Goal: Information Seeking & Learning: Learn about a topic

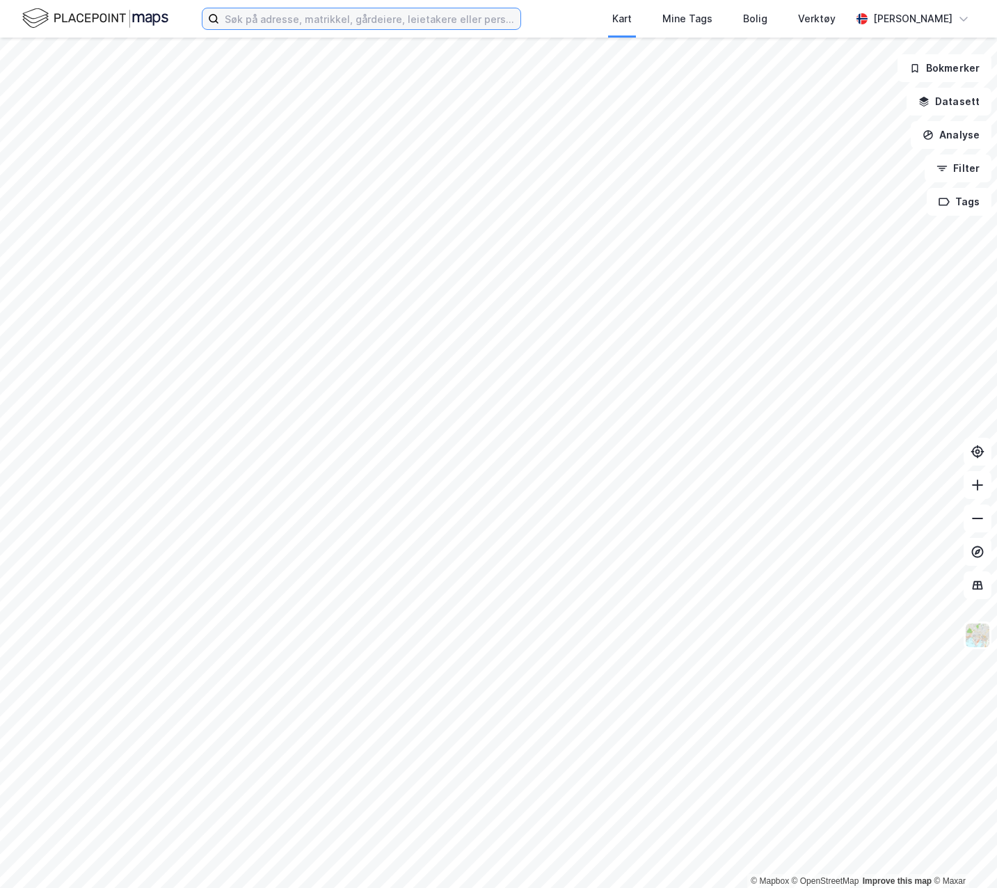
click at [324, 22] on input at bounding box center [369, 18] width 301 height 21
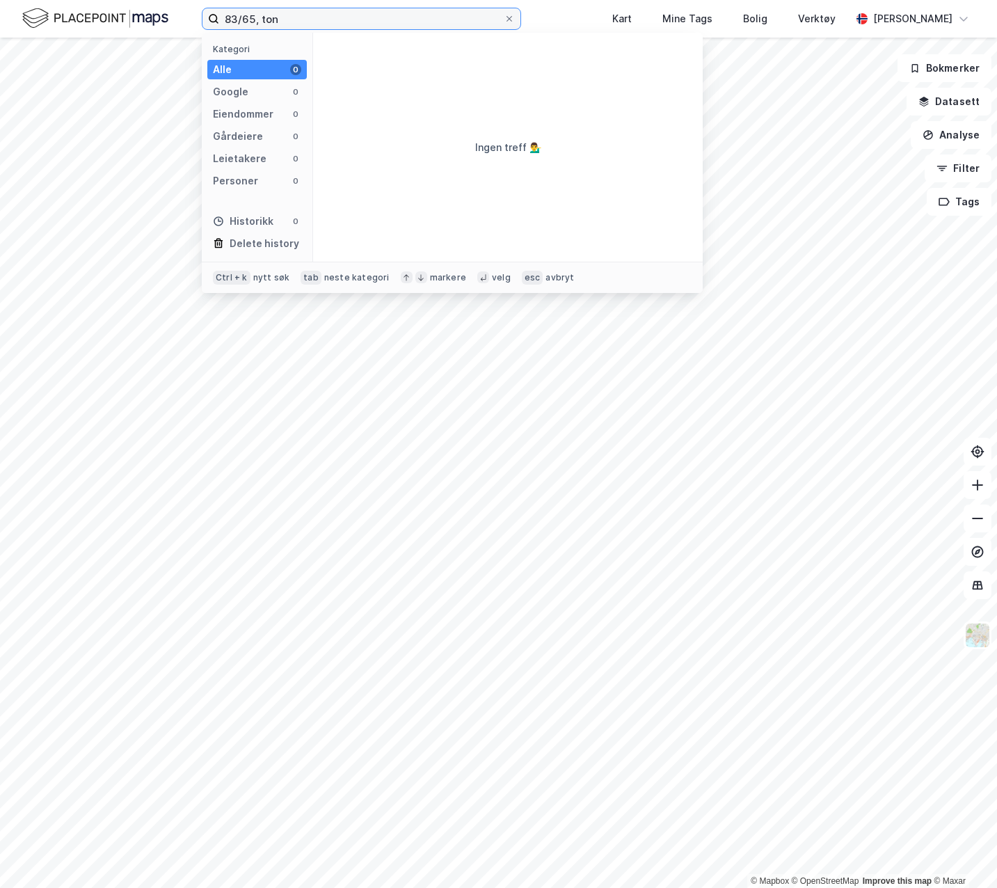
click at [255, 21] on input "83/65, ton" at bounding box center [361, 18] width 285 height 21
drag, startPoint x: 296, startPoint y: 20, endPoint x: 219, endPoint y: 27, distance: 76.9
click at [219, 27] on input "83/7, ton" at bounding box center [361, 18] width 285 height 21
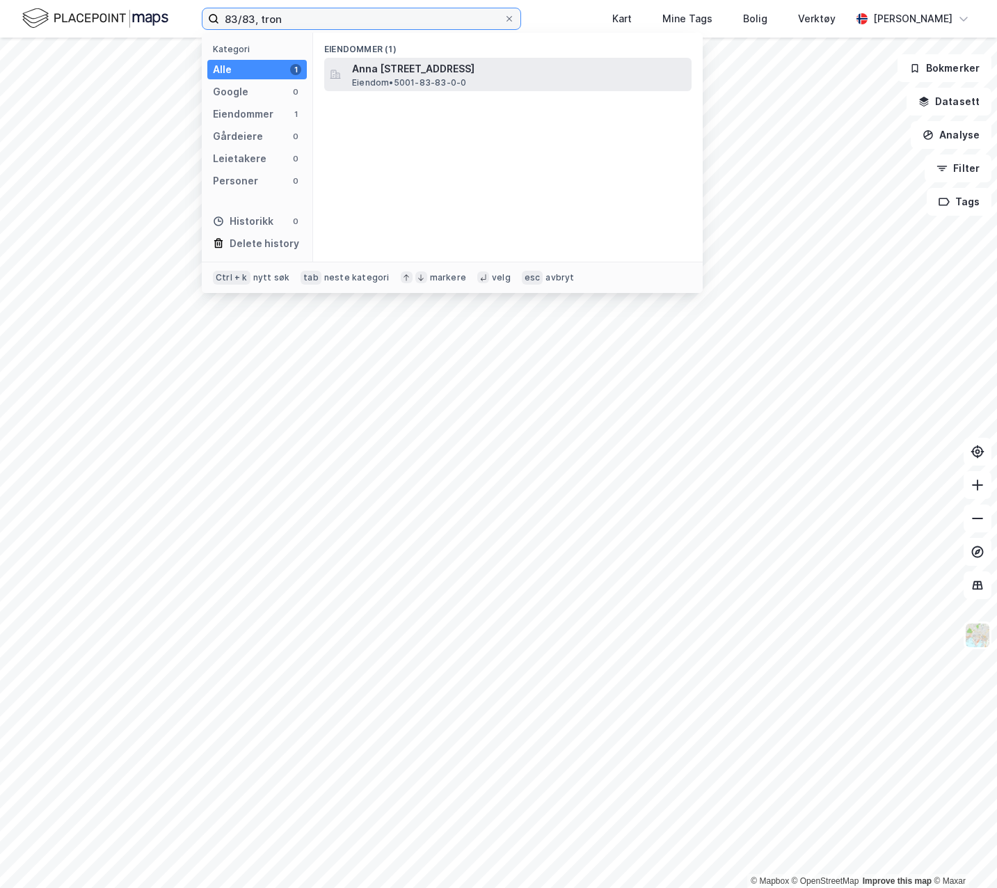
type input "83/83, tron"
click at [365, 74] on span "Anna [STREET_ADDRESS]" at bounding box center [519, 69] width 334 height 17
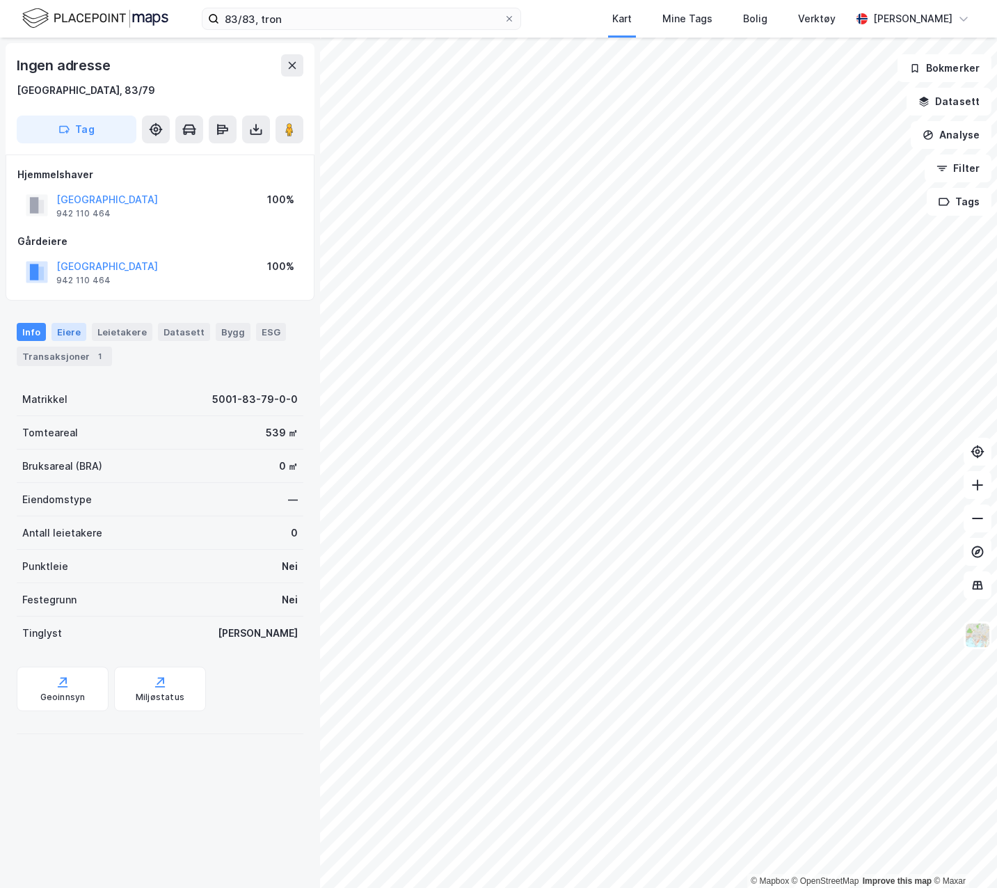
click at [74, 335] on div "Eiere" at bounding box center [69, 332] width 35 height 18
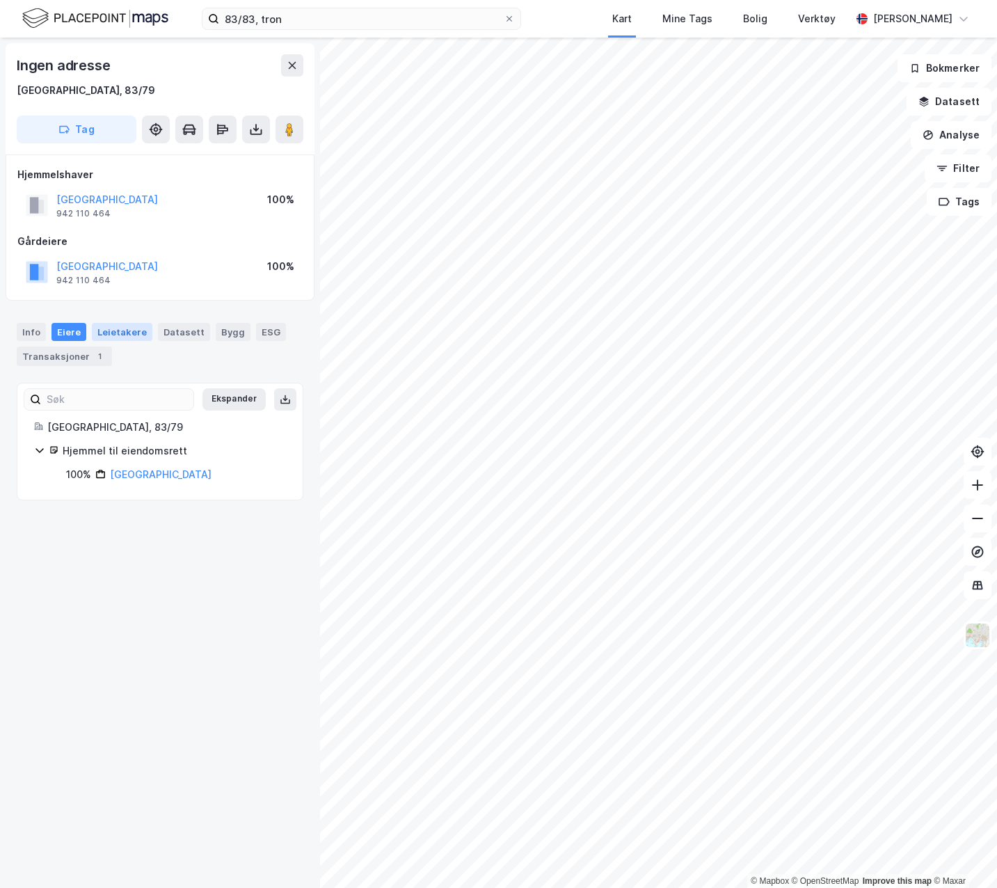
click at [104, 335] on div "Leietakere" at bounding box center [122, 332] width 61 height 18
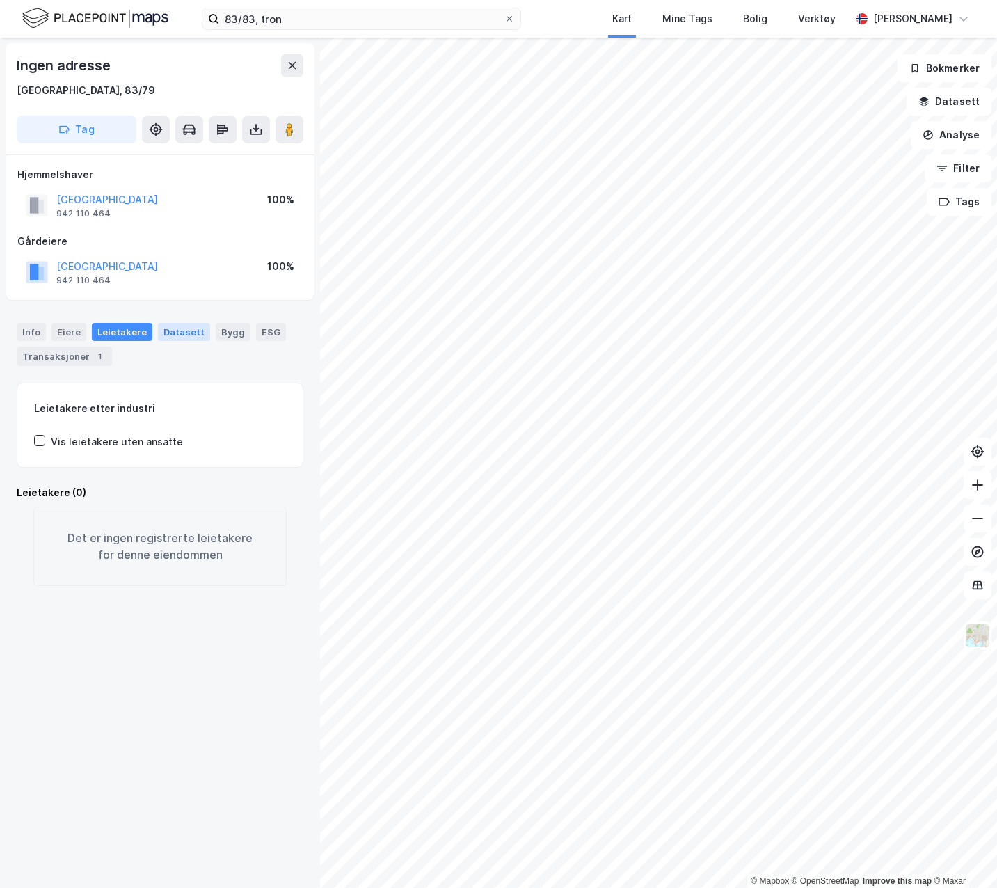
click at [158, 329] on div "Datasett" at bounding box center [184, 332] width 52 height 18
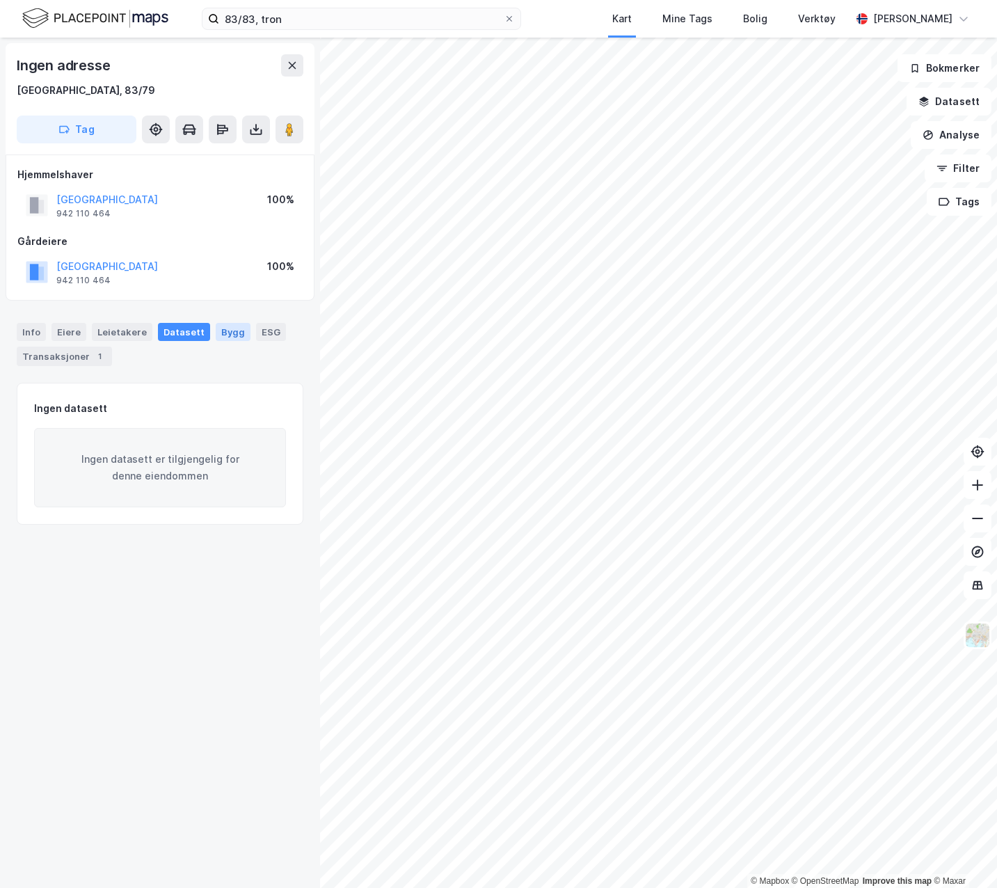
click at [216, 333] on div "Bygg" at bounding box center [233, 332] width 35 height 18
click at [262, 331] on div "ESG" at bounding box center [271, 332] width 30 height 18
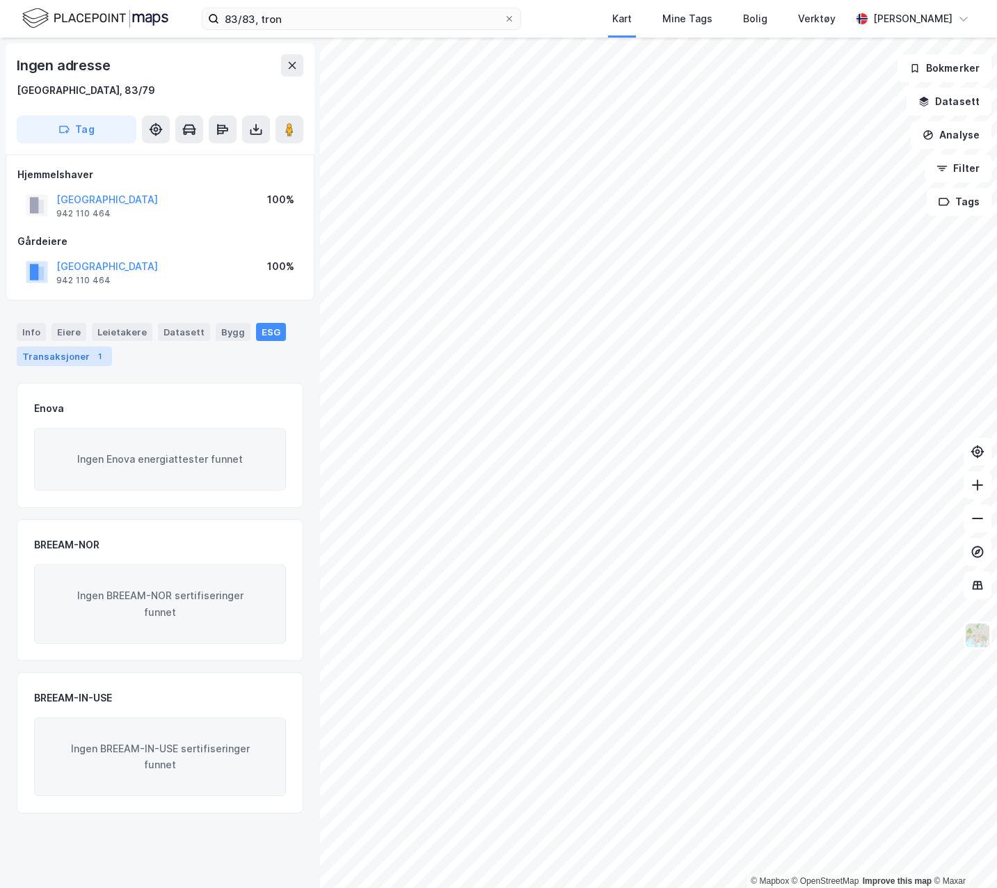
click at [74, 357] on div "Transaksjoner 1" at bounding box center [64, 356] width 95 height 19
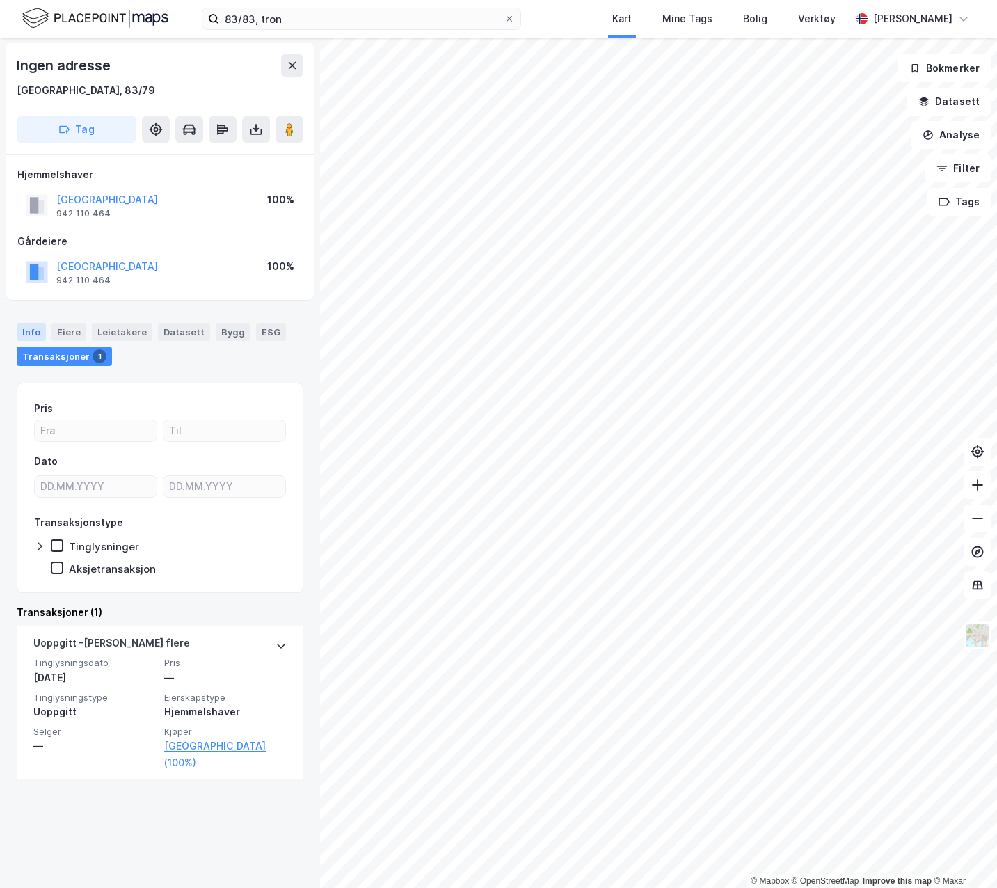
click at [37, 335] on div "Info" at bounding box center [31, 332] width 29 height 18
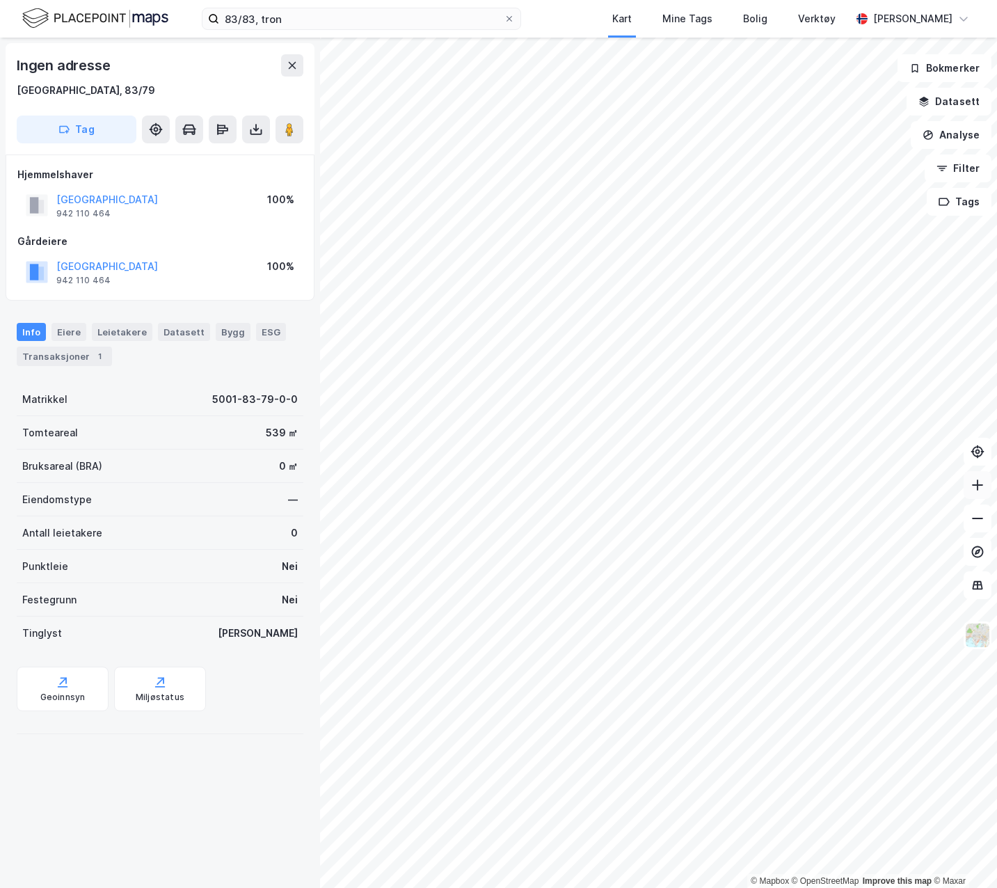
click at [982, 482] on icon at bounding box center [978, 485] width 14 height 14
click at [945, 109] on button "Datasett" at bounding box center [949, 102] width 85 height 28
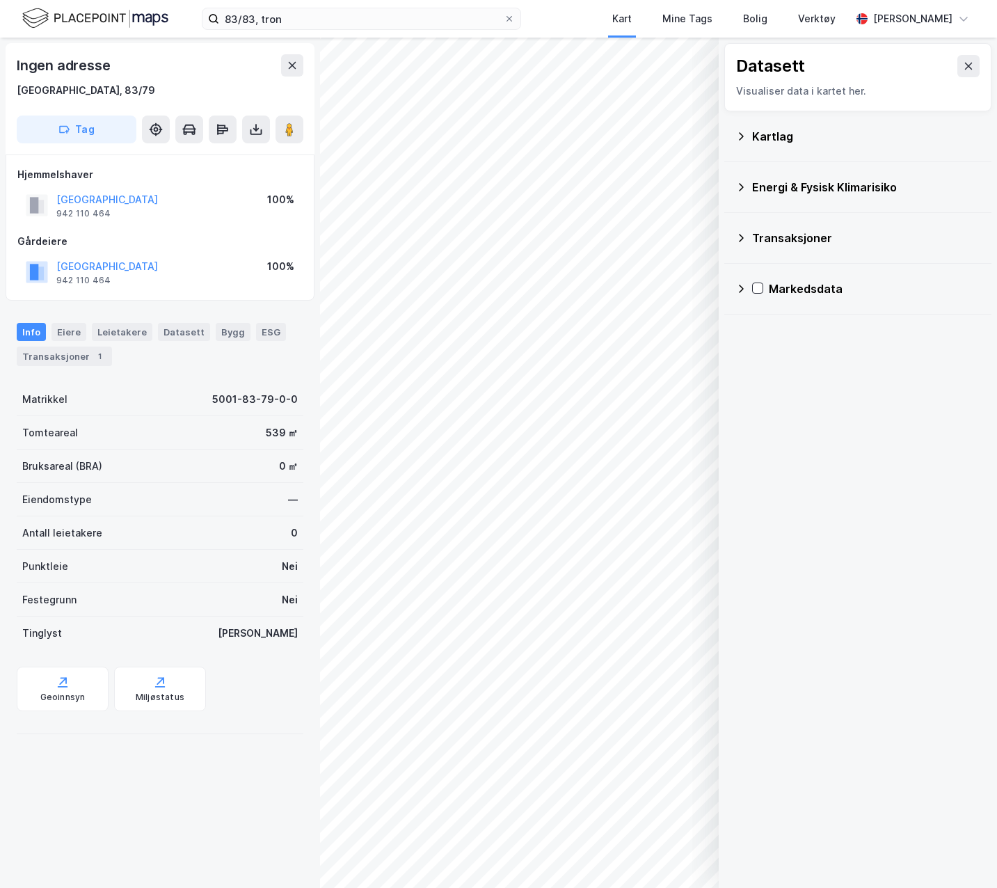
click at [743, 141] on icon at bounding box center [741, 136] width 11 height 11
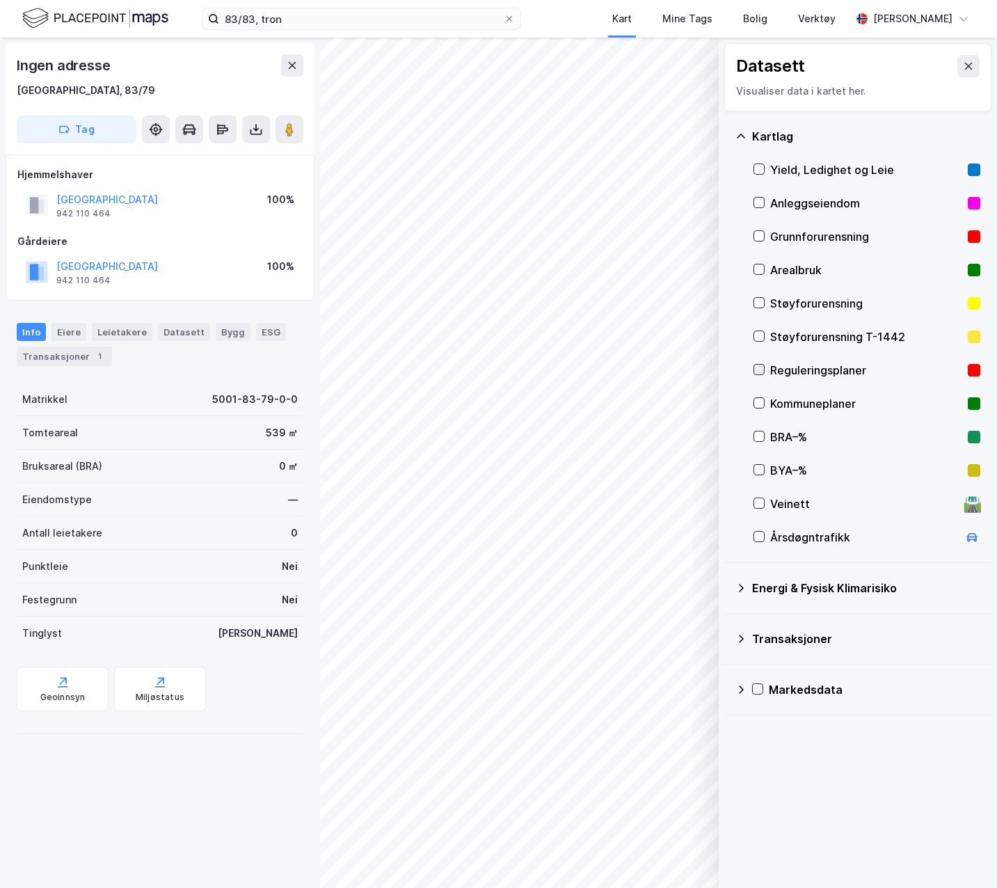
click at [759, 365] on icon at bounding box center [759, 370] width 10 height 10
click at [958, 67] on button at bounding box center [969, 66] width 22 height 22
